Goal: Information Seeking & Learning: Find specific page/section

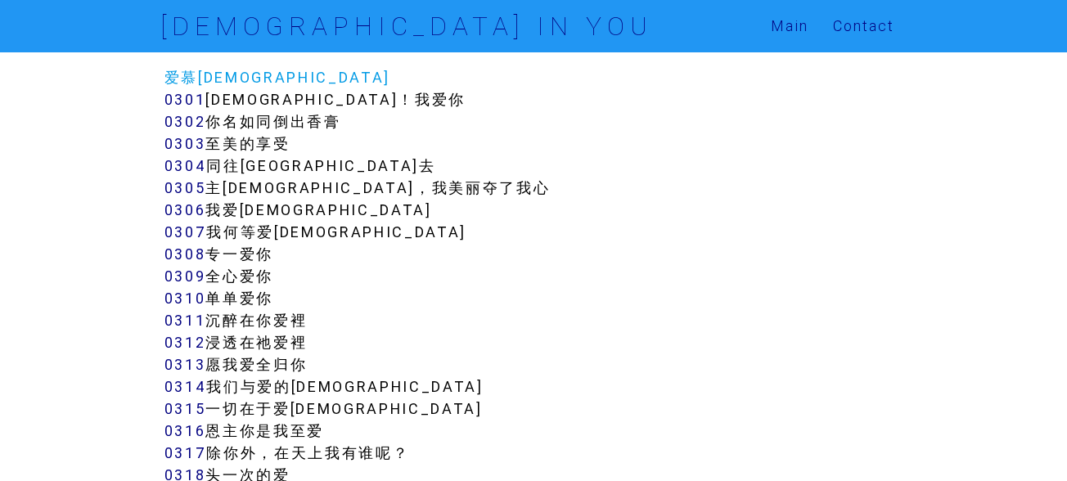
scroll to position [2794, 0]
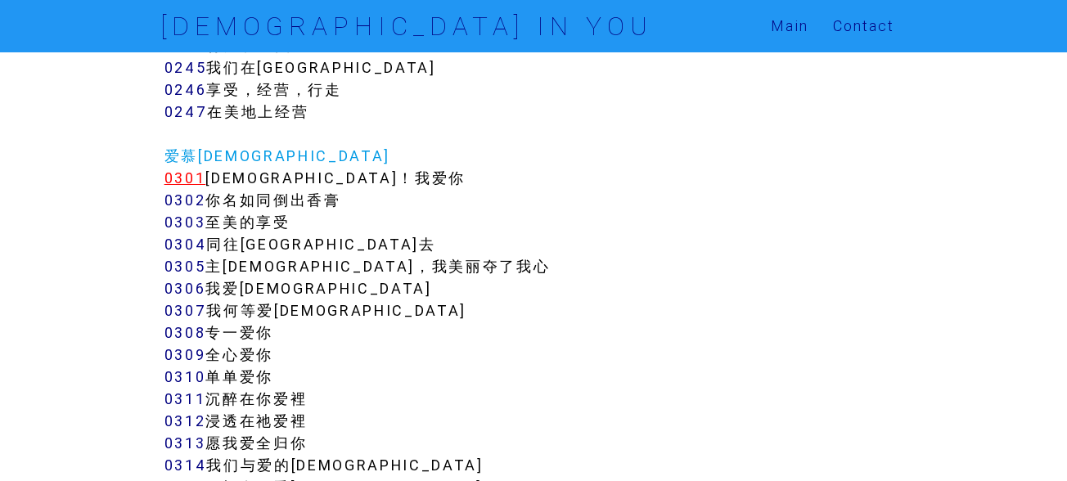
click at [183, 179] on link "0301" at bounding box center [186, 178] width 42 height 19
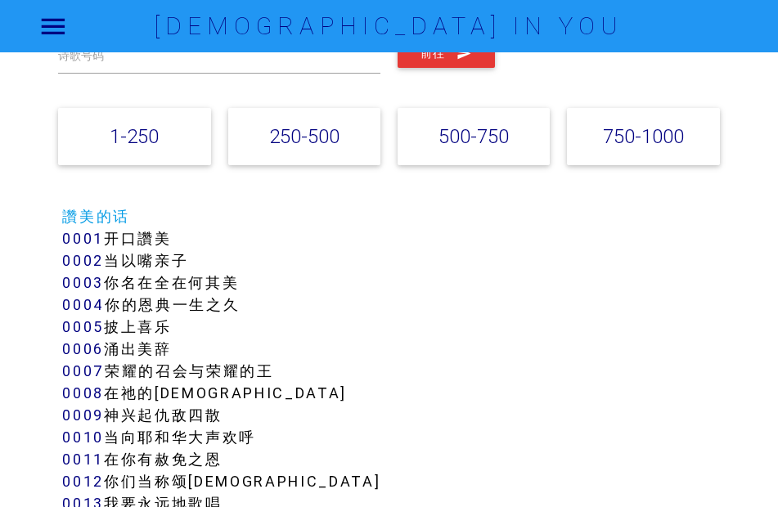
scroll to position [164, 0]
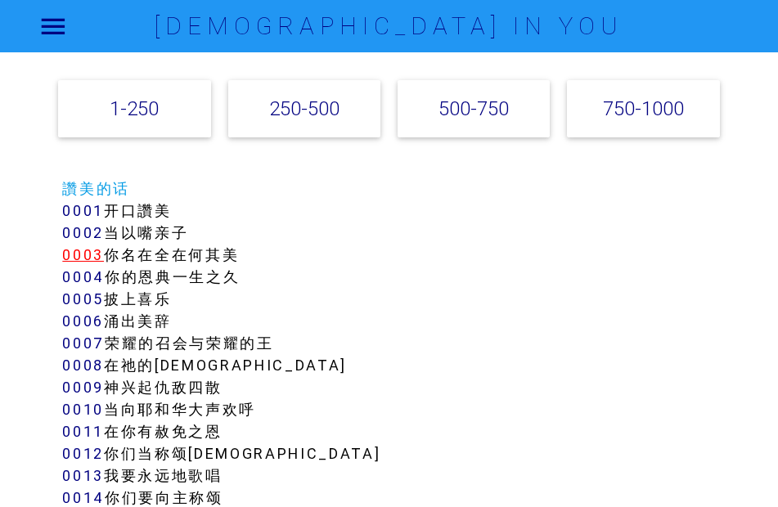
click at [76, 260] on link "0003" at bounding box center [83, 255] width 42 height 19
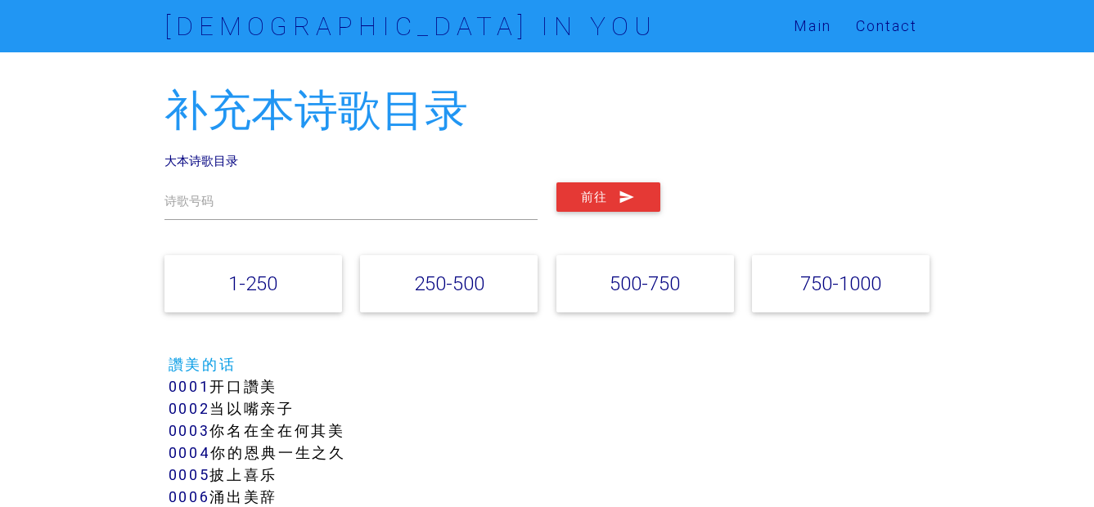
scroll to position [164, 0]
